Goal: Use online tool/utility

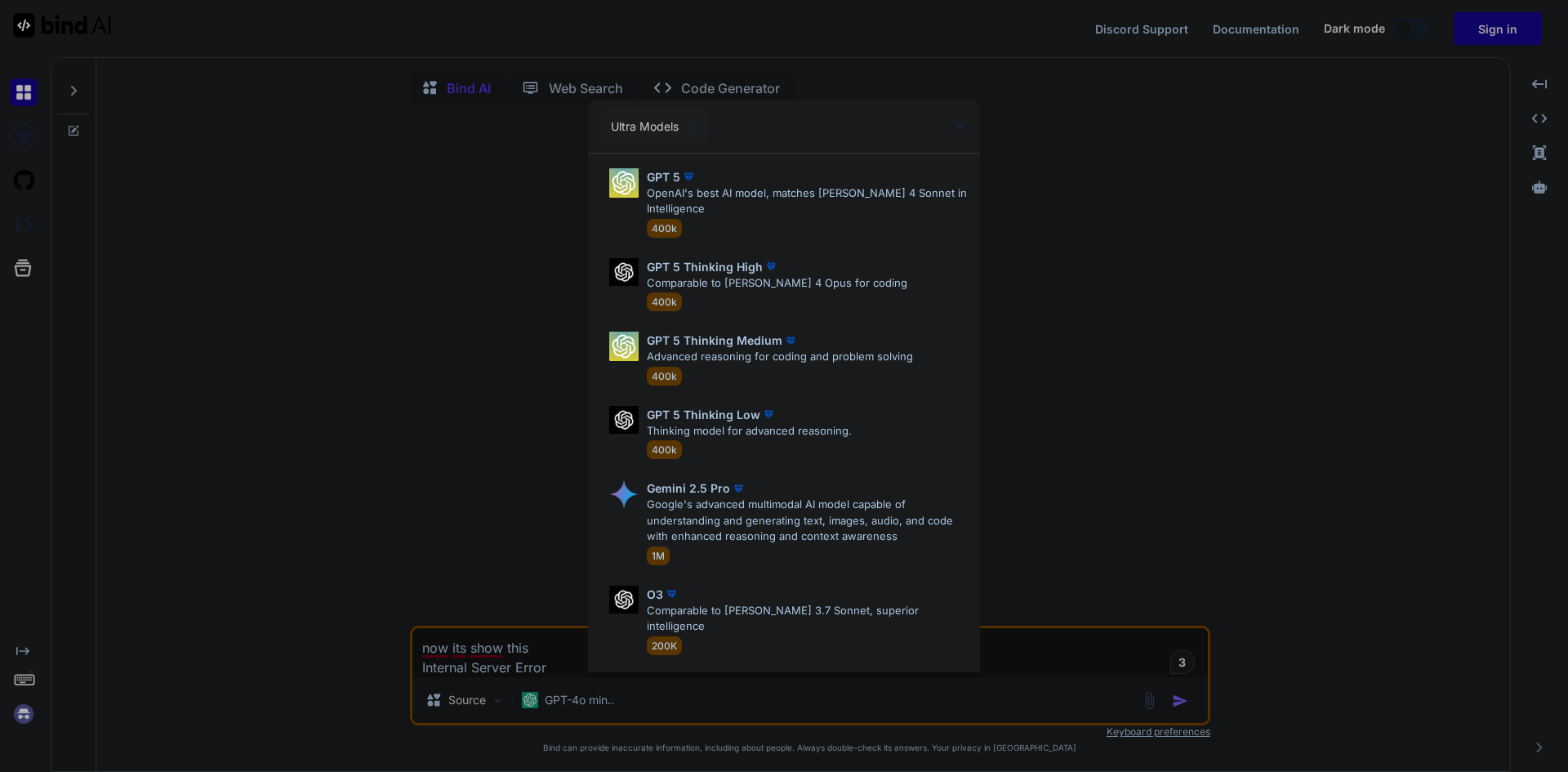
click at [229, 385] on div "Ultra Models GPT 5 OpenAI's best AI model, matches [PERSON_NAME] 4 Sonnet in In…" at bounding box center [784, 386] width 1568 height 772
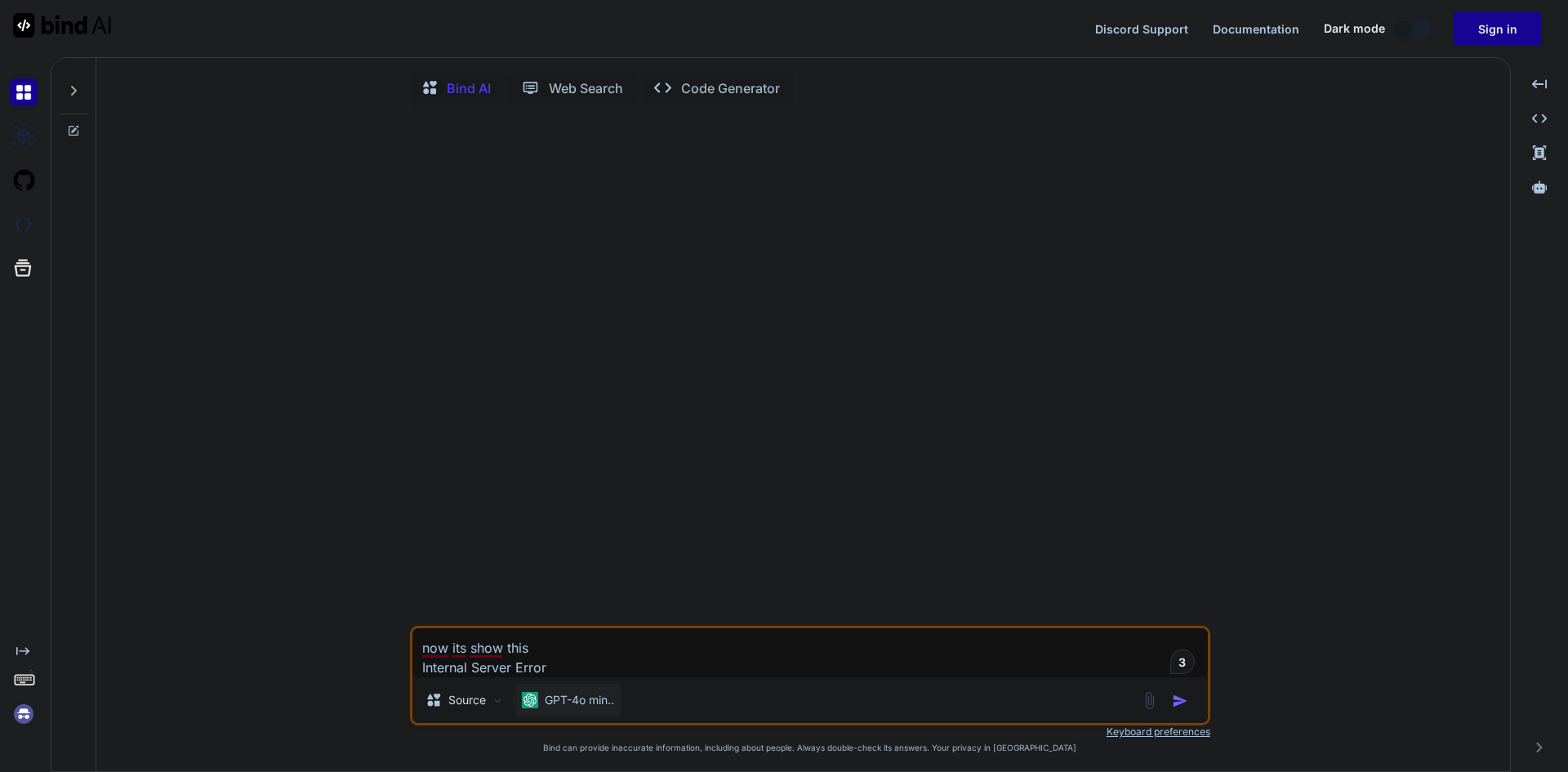
click at [563, 708] on p "GPT-4o min.." at bounding box center [579, 700] width 70 height 16
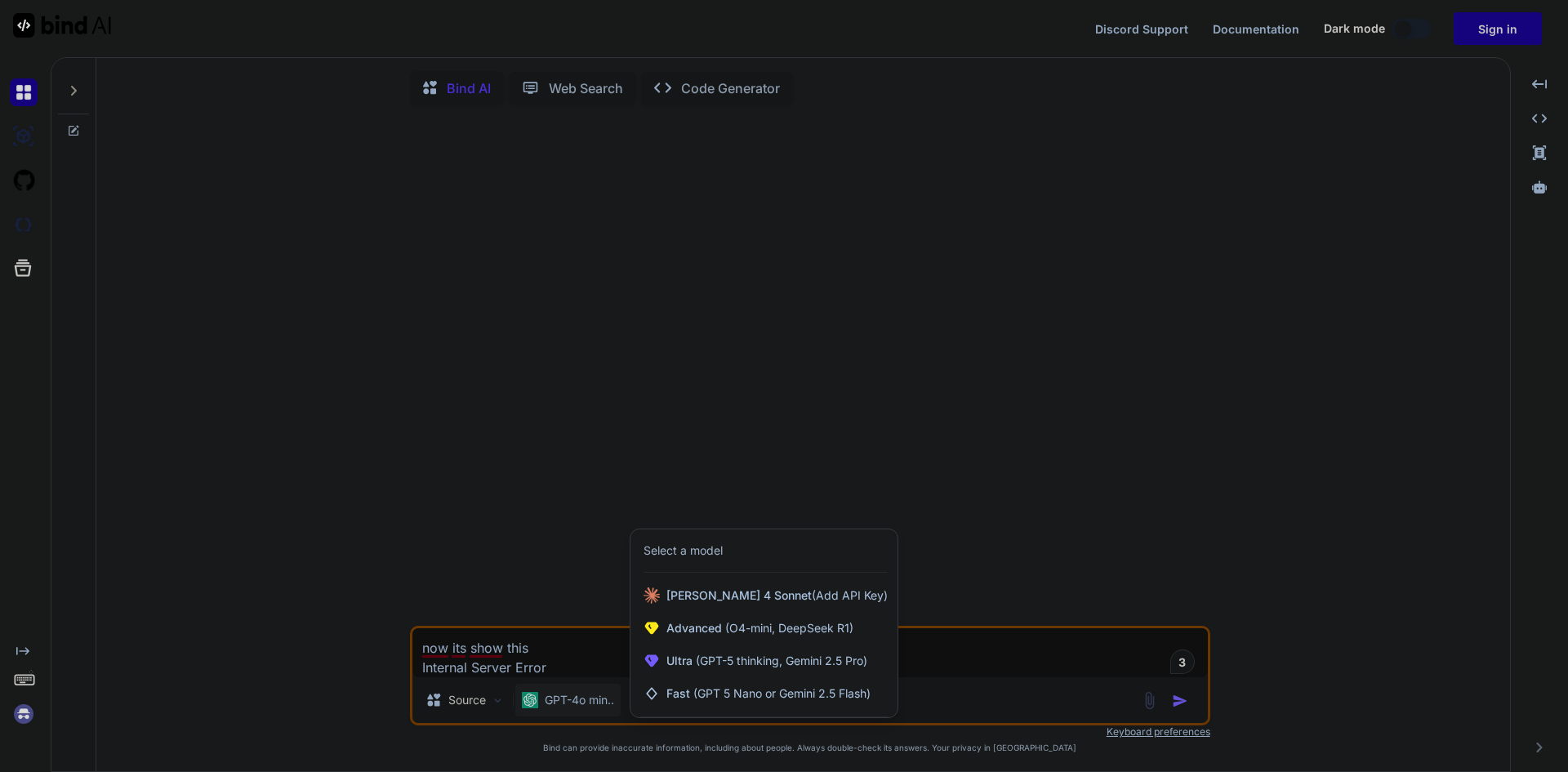
click at [343, 637] on div at bounding box center [784, 386] width 1568 height 772
type textarea "x"
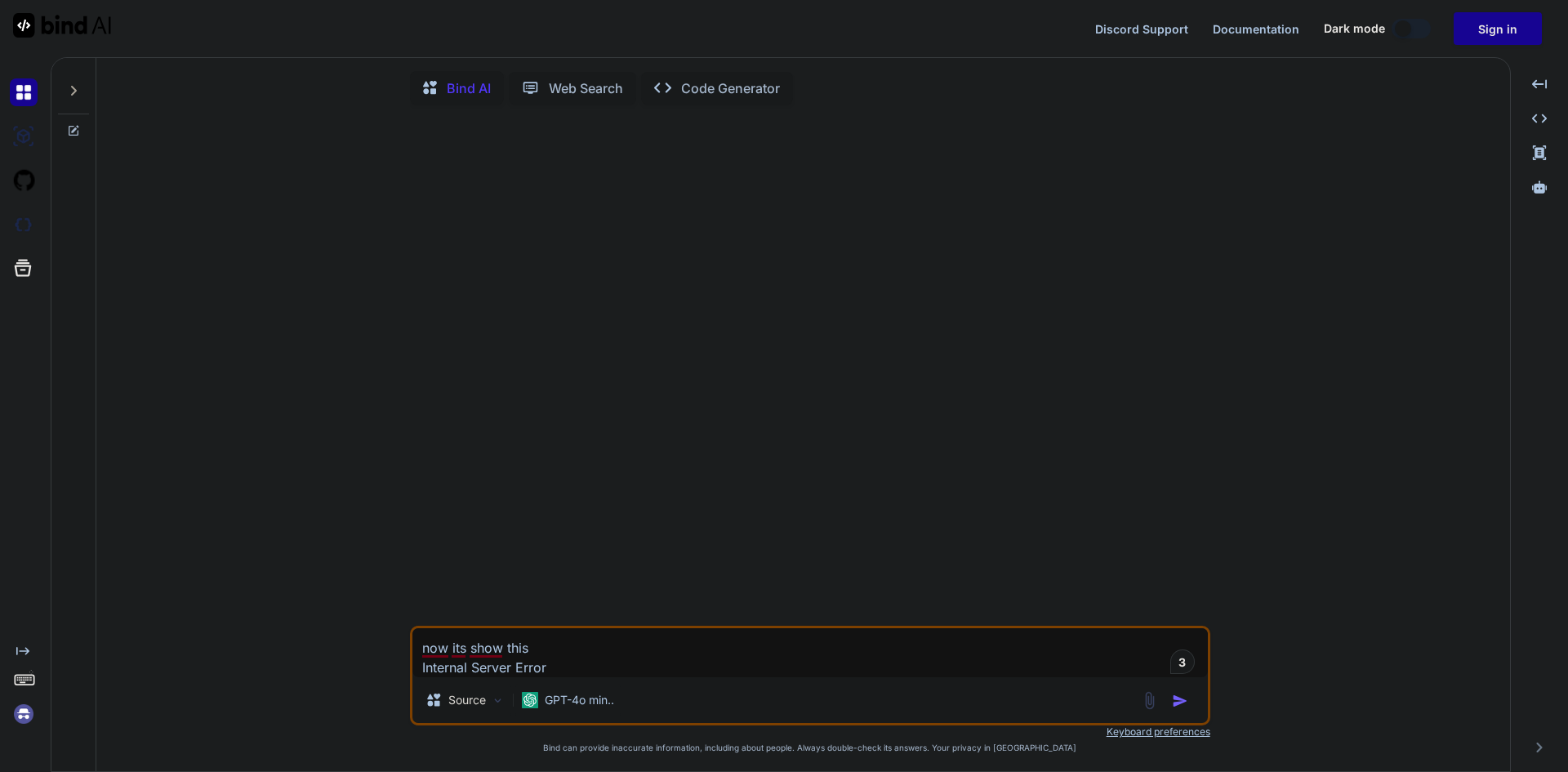
drag, startPoint x: 568, startPoint y: 683, endPoint x: 418, endPoint y: 665, distance: 151.1
click at [418, 665] on textarea "now its show this Internal Server Error" at bounding box center [810, 653] width 795 height 49
drag, startPoint x: 419, startPoint y: 658, endPoint x: 581, endPoint y: 676, distance: 163.0
click at [581, 676] on textarea "now its show this Internal Server Error" at bounding box center [810, 653] width 795 height 49
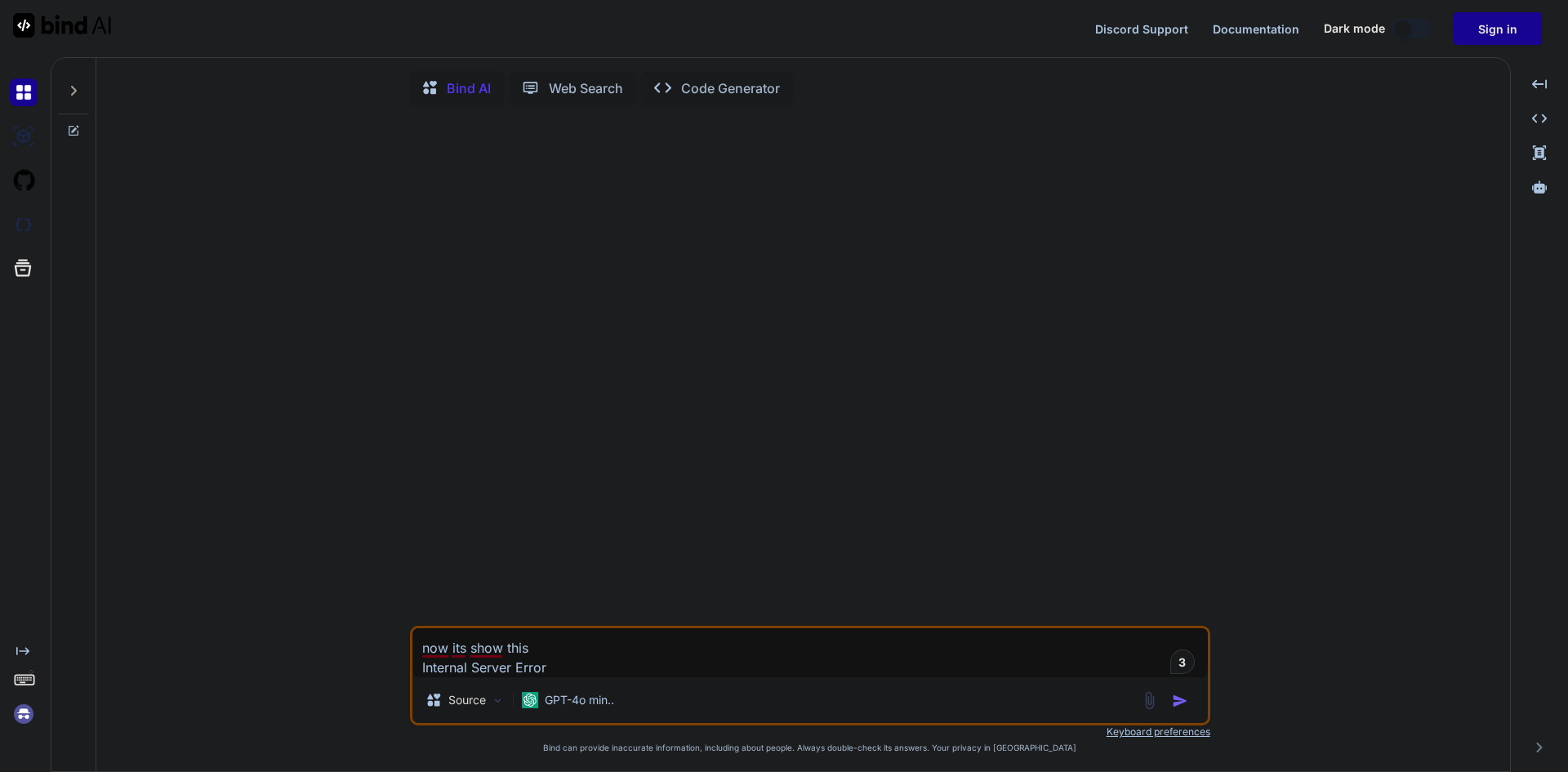
click at [559, 677] on textarea "now its show this Internal Server Error" at bounding box center [810, 653] width 795 height 49
drag, startPoint x: 555, startPoint y: 679, endPoint x: 410, endPoint y: 657, distance: 146.7
click at [410, 657] on div "now its show this Internal Server Error Source GPT-4o min.." at bounding box center [810, 676] width 800 height 100
click at [557, 677] on textarea "now its show this Internal Server Error" at bounding box center [810, 653] width 795 height 49
drag, startPoint x: 554, startPoint y: 680, endPoint x: 416, endPoint y: 664, distance: 138.9
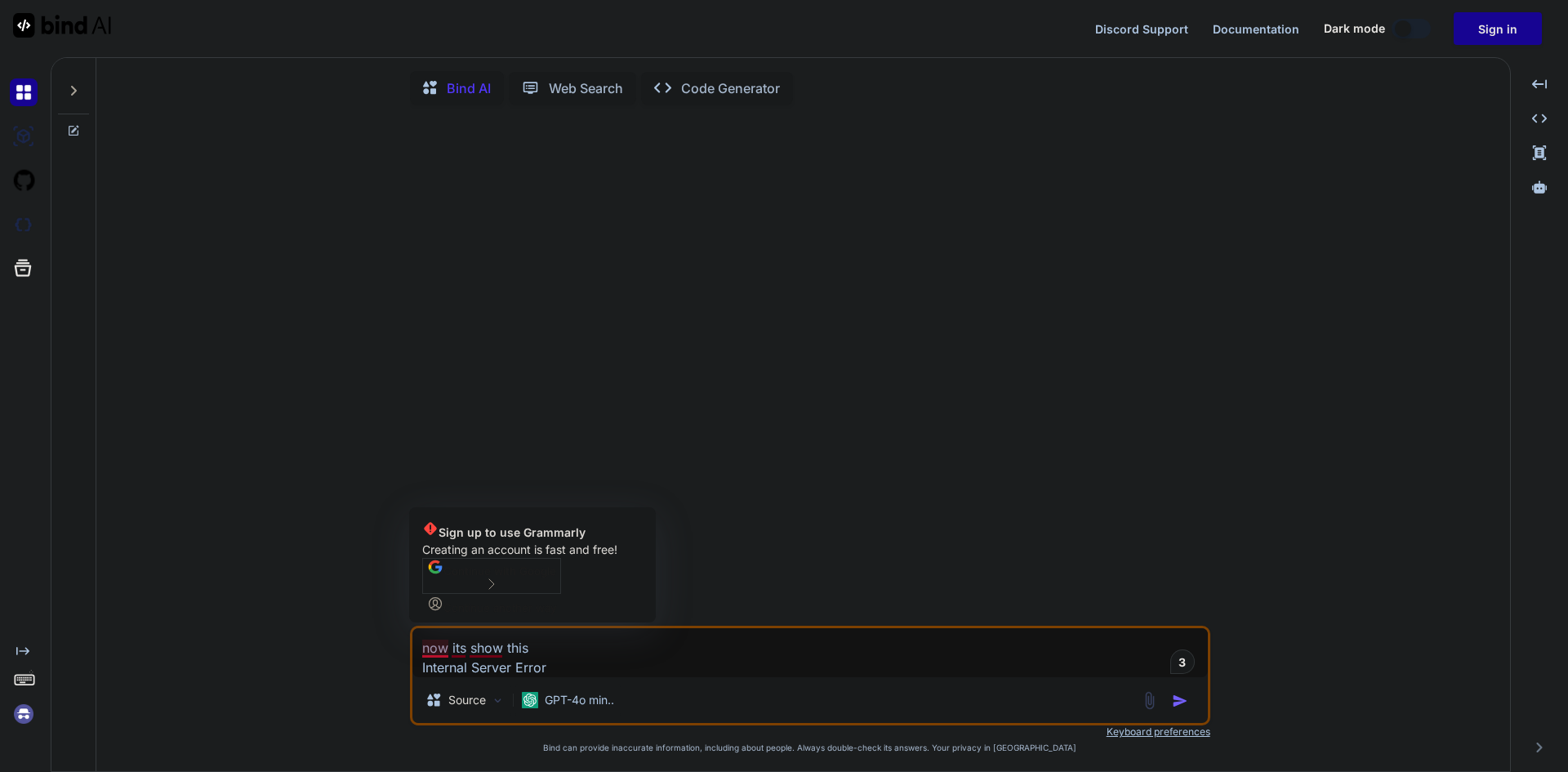
click at [416, 664] on textarea "now its show this Internal Server Error" at bounding box center [810, 653] width 795 height 49
click at [548, 676] on textarea "now its show this Internal Server Error" at bounding box center [810, 653] width 795 height 49
drag, startPoint x: 548, startPoint y: 676, endPoint x: 416, endPoint y: 666, distance: 132.4
click at [416, 666] on textarea "now its show this Internal Server Error" at bounding box center [810, 653] width 795 height 49
click at [547, 677] on textarea "now its show this Internal Server Error" at bounding box center [810, 653] width 795 height 49
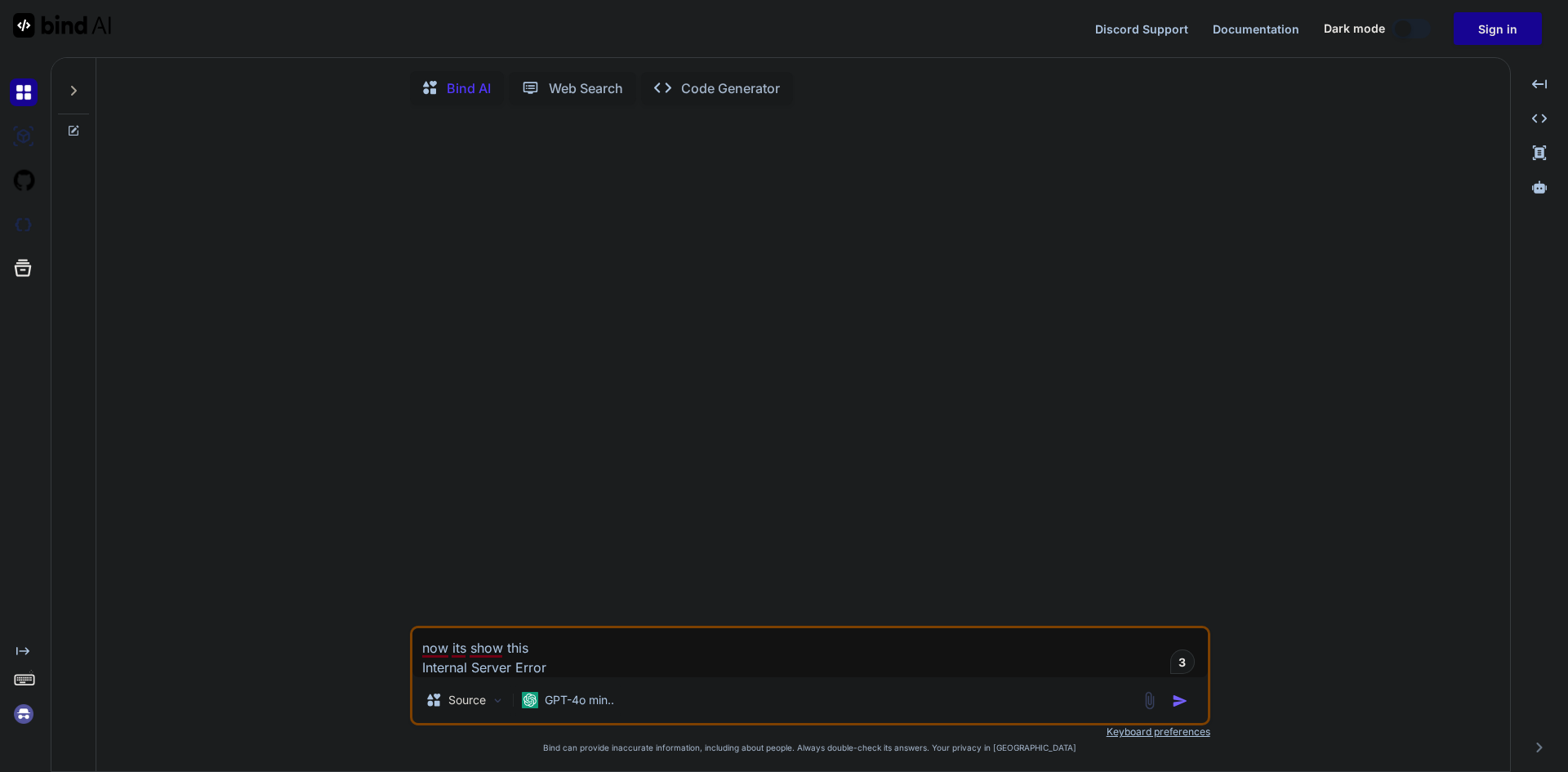
drag, startPoint x: 547, startPoint y: 677, endPoint x: 396, endPoint y: 659, distance: 152.1
click at [396, 659] on div "now its show this Internal Server Error Source GPT-4o min.. Created with Bind A…" at bounding box center [809, 445] width 1400 height 656
click at [560, 677] on textarea "now its show this Internal Server Error" at bounding box center [810, 653] width 795 height 49
drag, startPoint x: 560, startPoint y: 682, endPoint x: 402, endPoint y: 656, distance: 160.1
click at [402, 656] on div "now its show this Internal Server Error Source GPT-4o min.. Created with Bind A…" at bounding box center [809, 445] width 1400 height 656
